Goal: Information Seeking & Learning: Check status

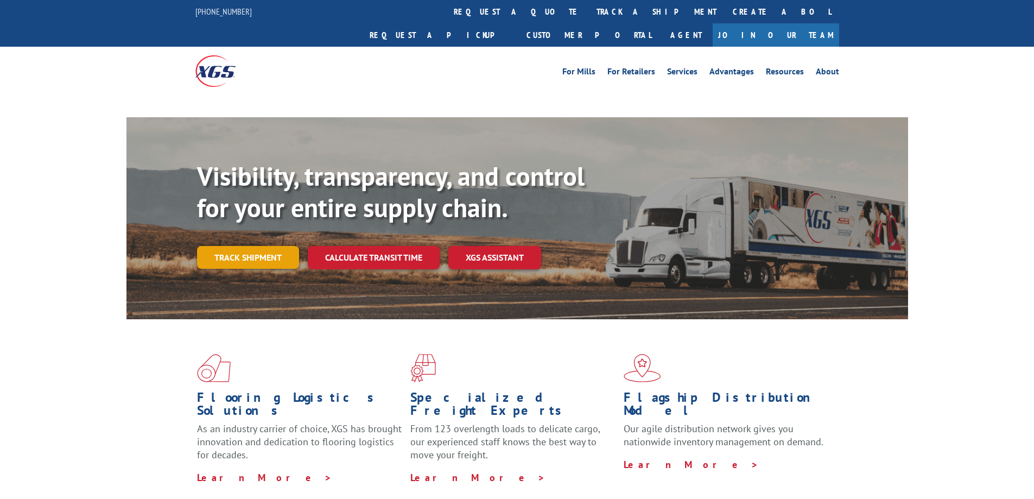
drag, startPoint x: 0, startPoint y: 0, endPoint x: 260, endPoint y: 243, distance: 355.7
click at [260, 246] on link "Track shipment" at bounding box center [248, 257] width 102 height 23
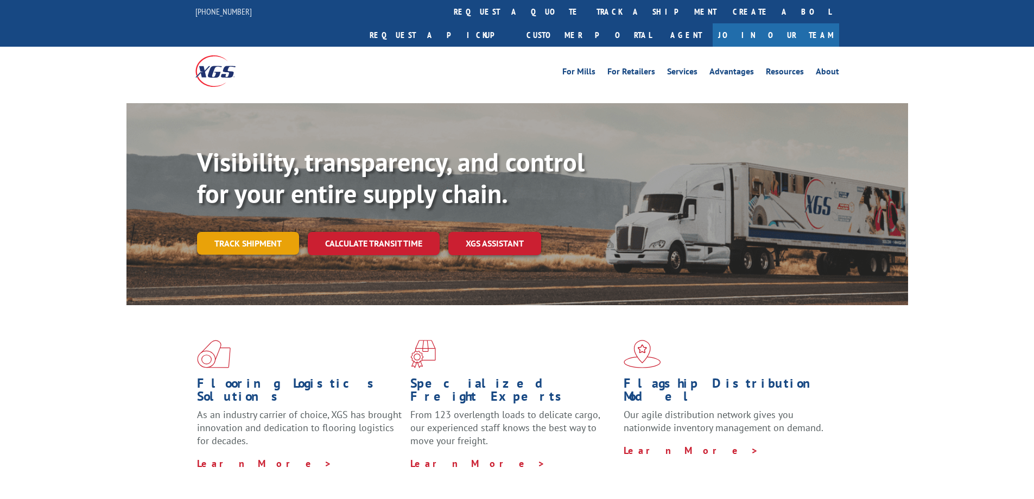
click at [277, 232] on link "Track shipment" at bounding box center [248, 243] width 102 height 23
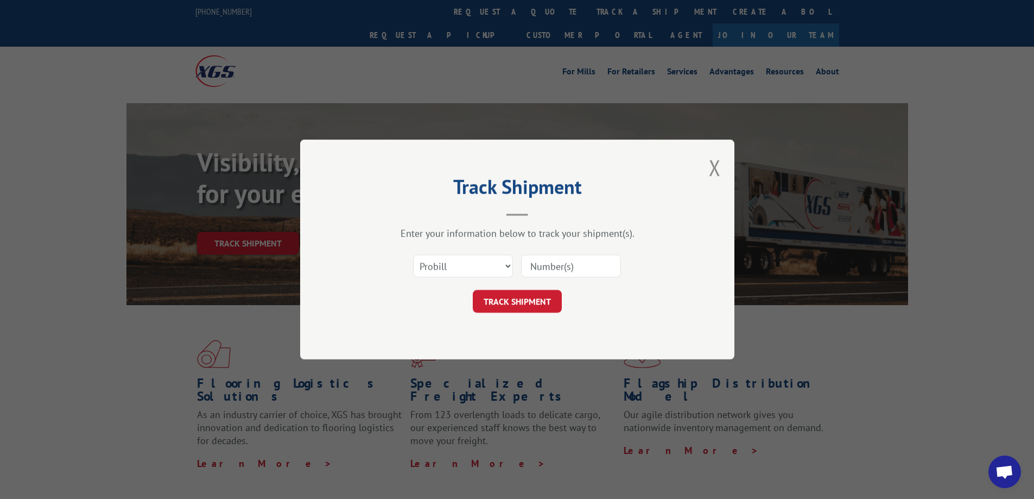
click at [570, 267] on input at bounding box center [571, 266] width 100 height 23
paste input "16955618"
type input "16955618"
click at [523, 303] on button "TRACK SHIPMENT" at bounding box center [517, 301] width 89 height 23
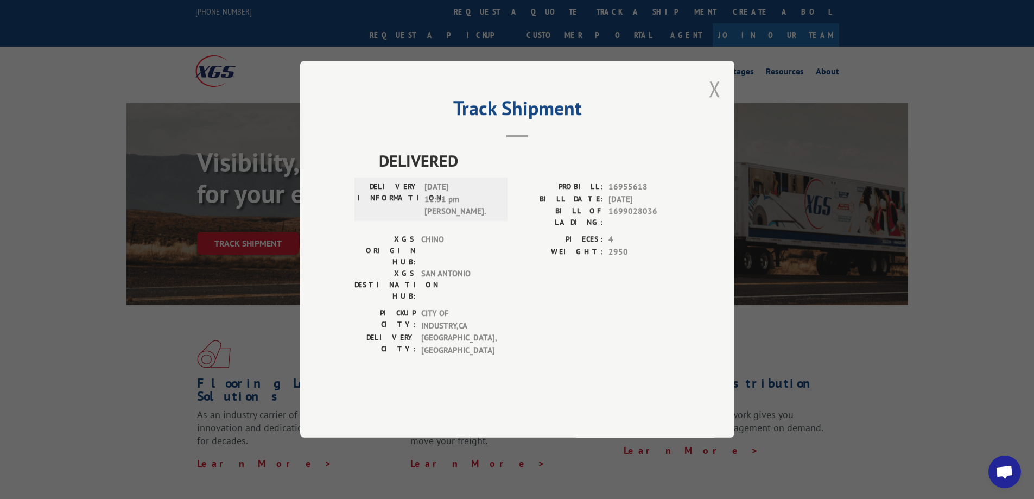
click at [717, 103] on button "Close modal" at bounding box center [715, 88] width 12 height 29
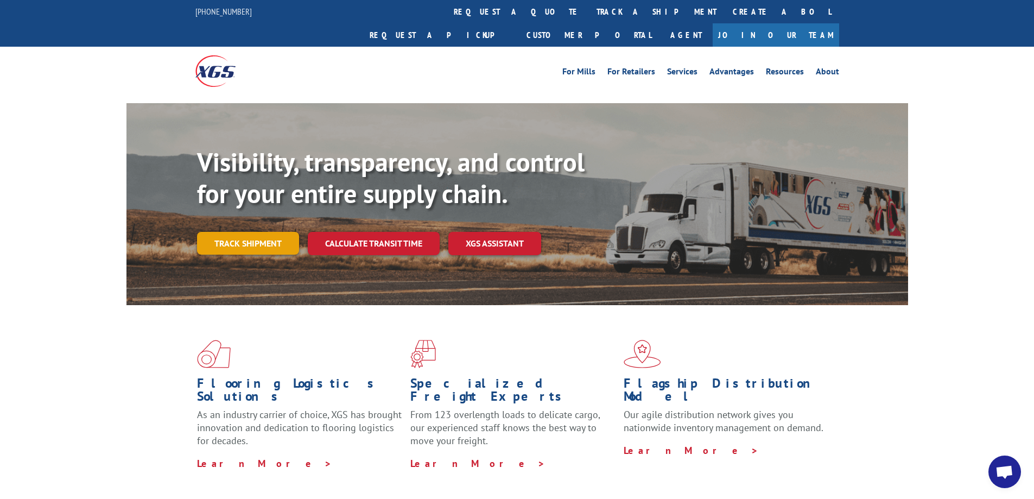
click at [274, 232] on link "Track shipment" at bounding box center [248, 243] width 102 height 23
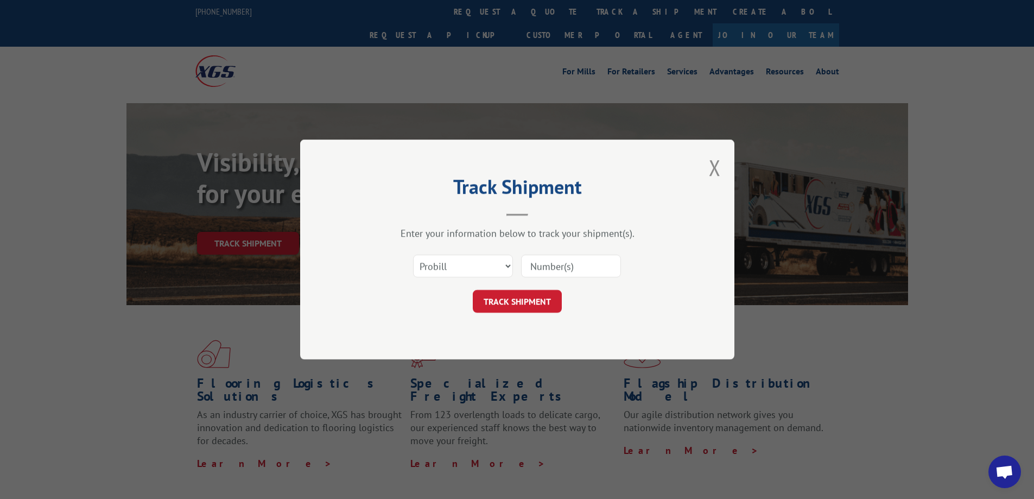
click at [583, 267] on input at bounding box center [571, 266] width 100 height 23
type input "16955618"
click at [528, 303] on button "TRACK SHIPMENT" at bounding box center [517, 301] width 89 height 23
